Goal: Find specific page/section: Find specific page/section

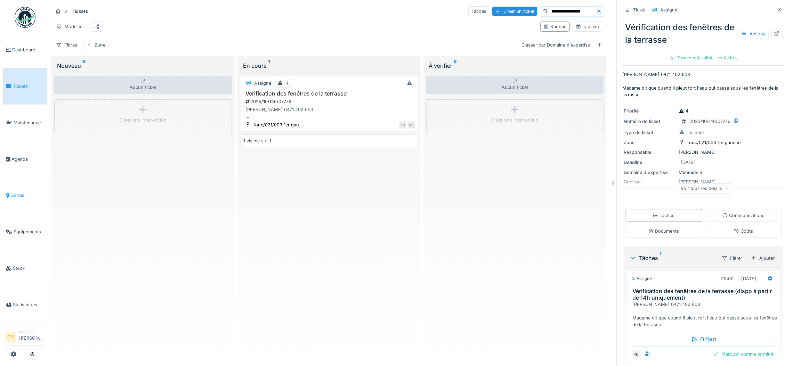
click at [11, 192] on span "Zones" at bounding box center [27, 195] width 33 height 7
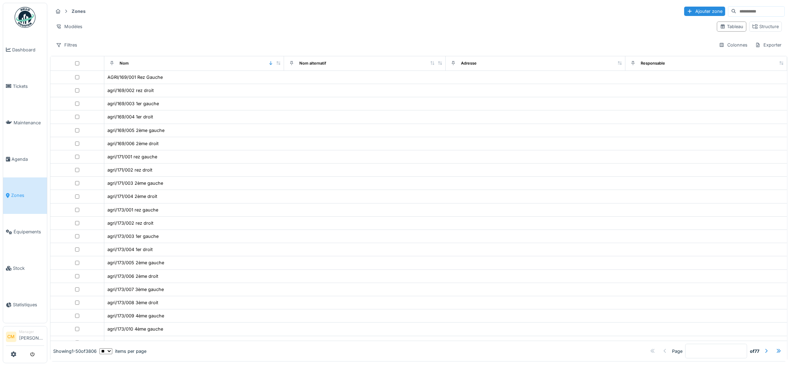
click at [736, 11] on input at bounding box center [760, 12] width 48 height 10
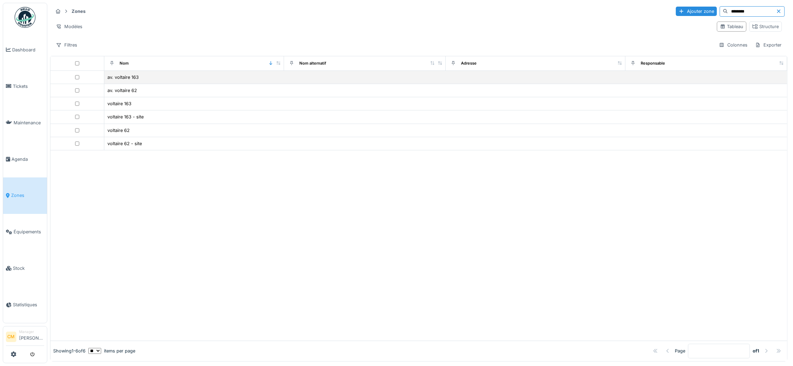
type input "********"
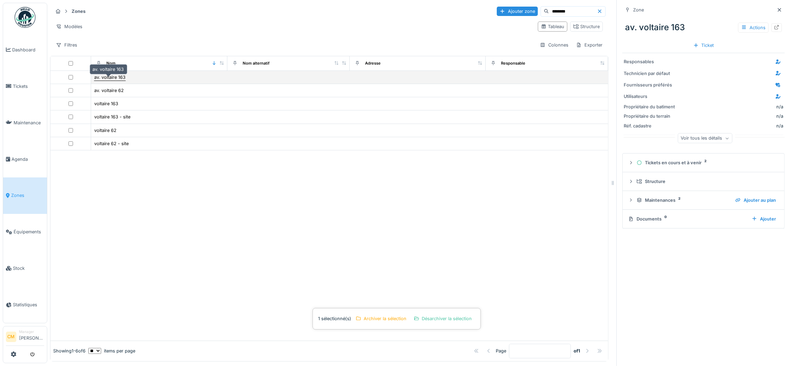
click at [106, 80] on div "av. voltaire 163" at bounding box center [109, 77] width 31 height 7
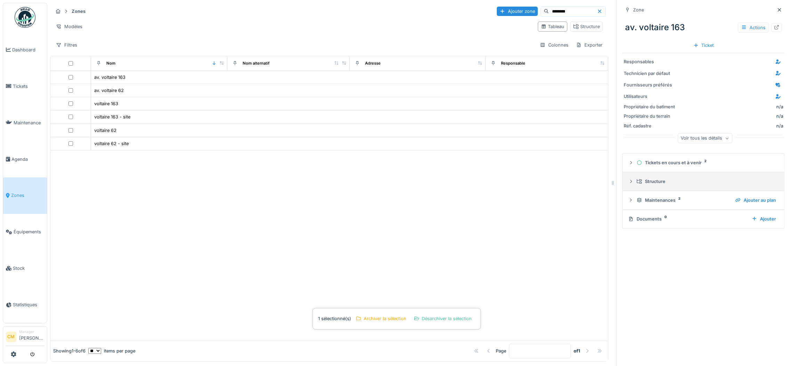
click at [645, 181] on div "Structure" at bounding box center [705, 181] width 139 height 7
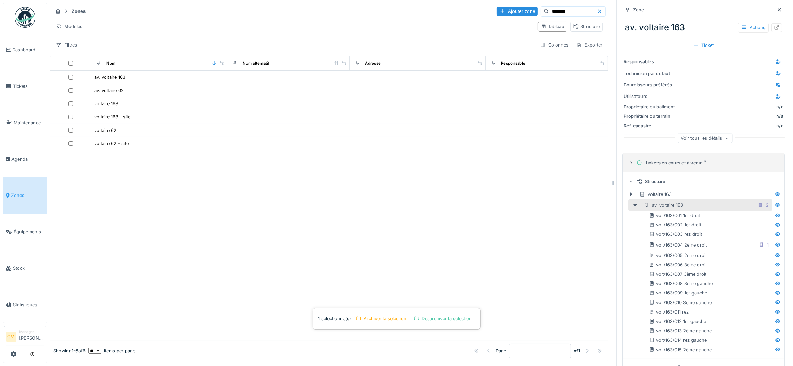
click at [668, 162] on div "Tickets en cours et à venir 2" at bounding box center [705, 163] width 139 height 7
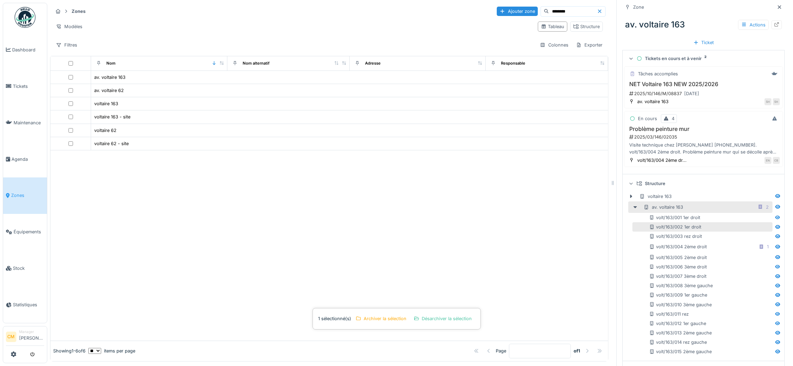
scroll to position [144, 0]
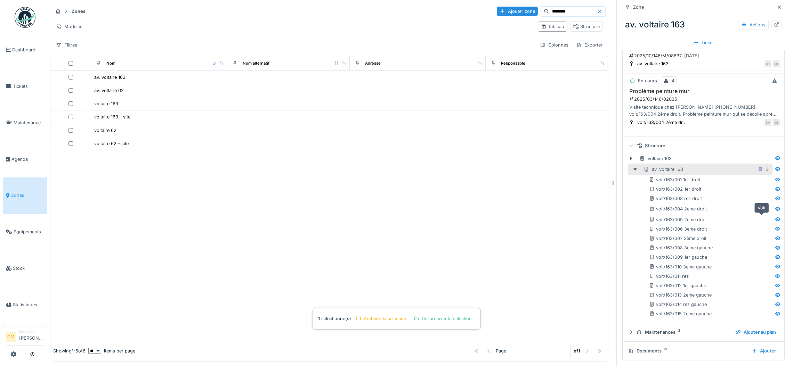
click at [775, 219] on icon at bounding box center [777, 220] width 5 height 4
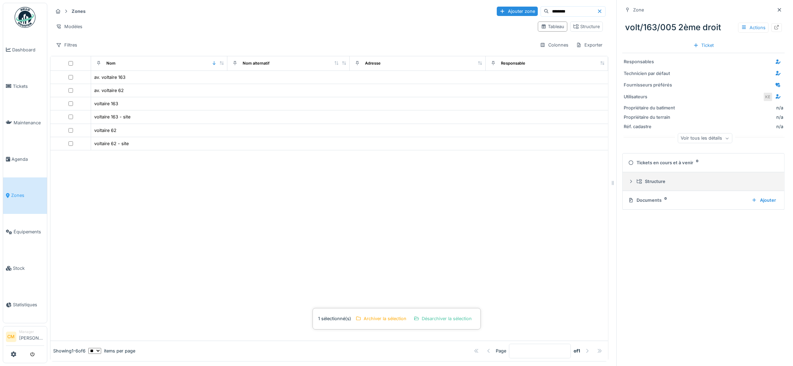
click at [647, 183] on div "Structure" at bounding box center [705, 181] width 139 height 7
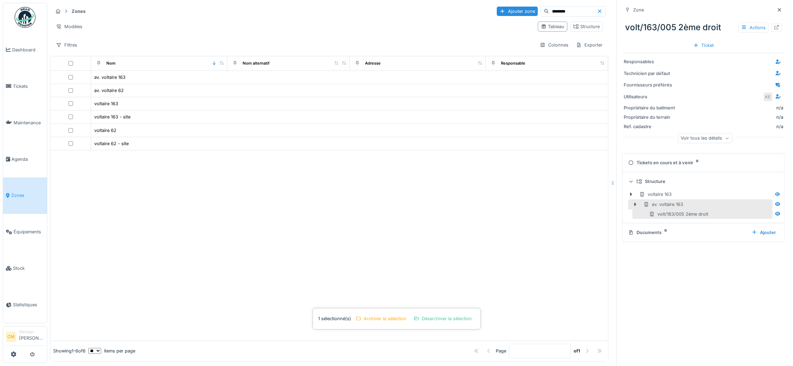
click at [647, 205] on div "av. voltaire 163" at bounding box center [663, 204] width 40 height 7
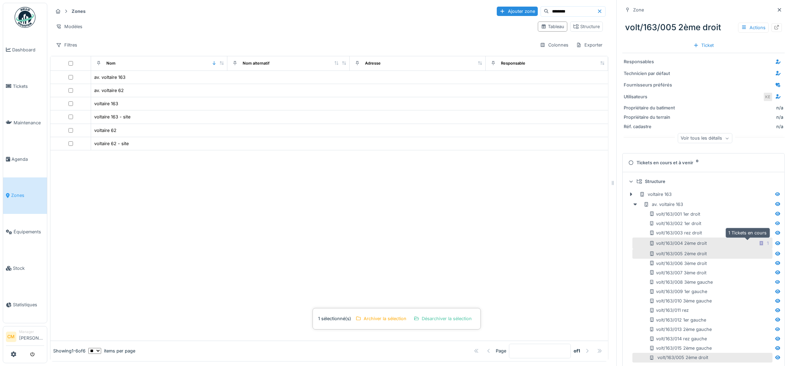
click at [759, 245] on icon at bounding box center [760, 243] width 3 height 5
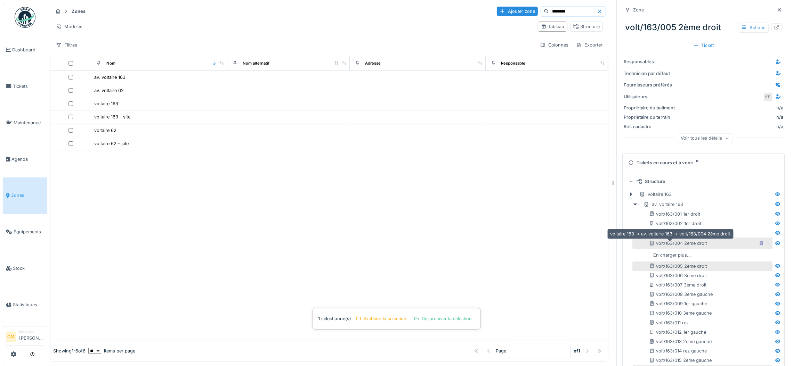
click at [669, 244] on div "volt/163/004 2ème droit" at bounding box center [678, 243] width 58 height 7
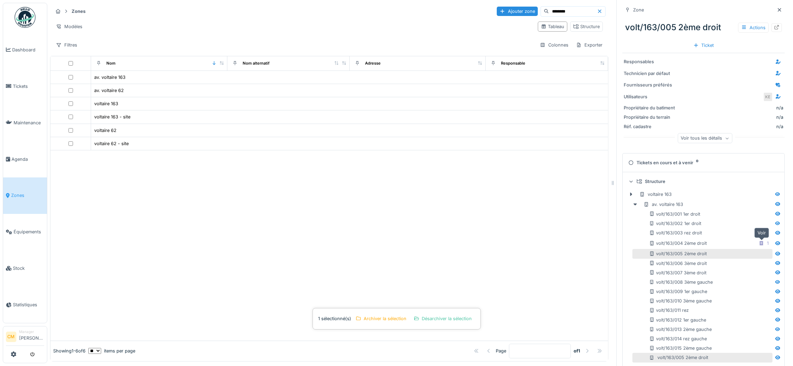
click at [775, 243] on icon at bounding box center [778, 243] width 6 height 5
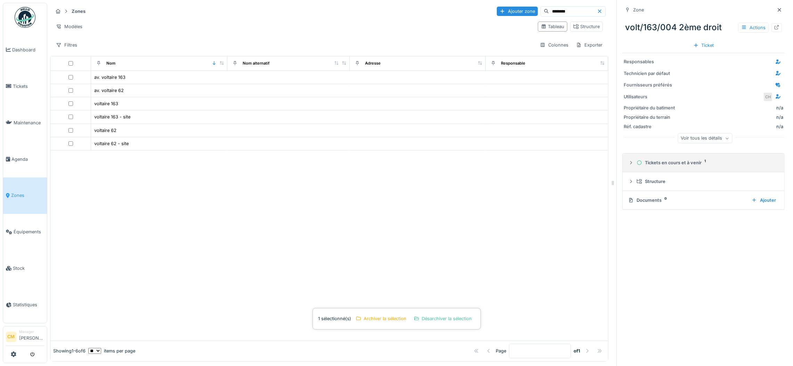
click at [659, 166] on div "Tickets en cours et à venir 1" at bounding box center [705, 163] width 139 height 7
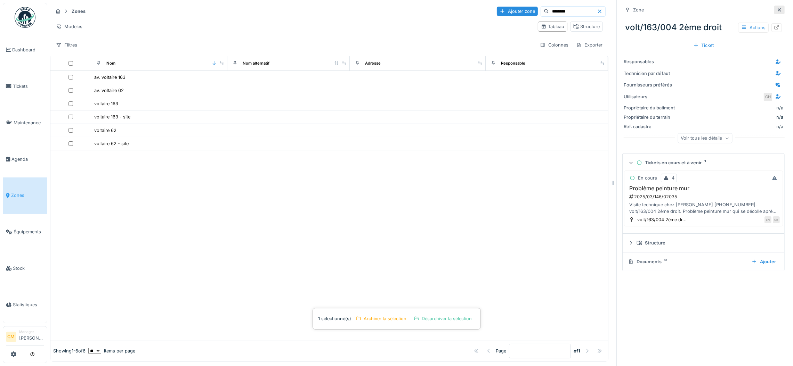
click at [776, 10] on icon at bounding box center [779, 10] width 6 height 5
